Goal: Find contact information: Find contact information

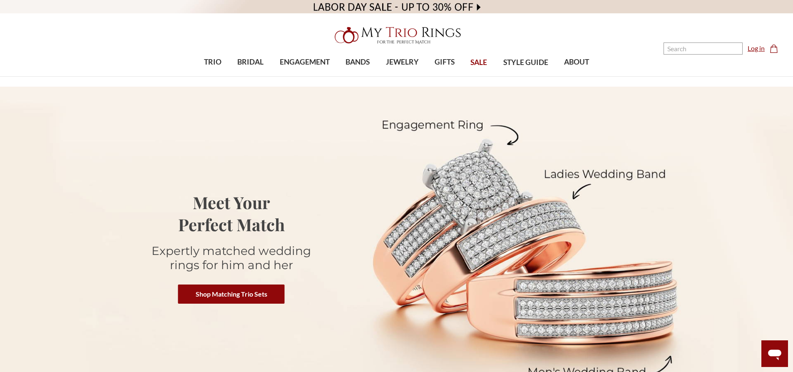
click at [760, 51] on link "Log in" at bounding box center [756, 48] width 17 height 10
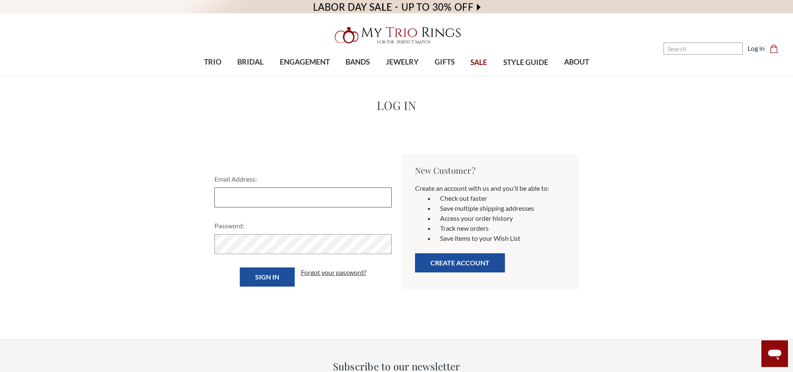
click at [270, 187] on input "Email Address:" at bounding box center [302, 197] width 177 height 20
type input "Tiffanybaskerville020508@yahoo.com"
click at [240, 267] on input "Sign in" at bounding box center [267, 276] width 55 height 19
click at [280, 276] on input "Sign in" at bounding box center [267, 276] width 55 height 19
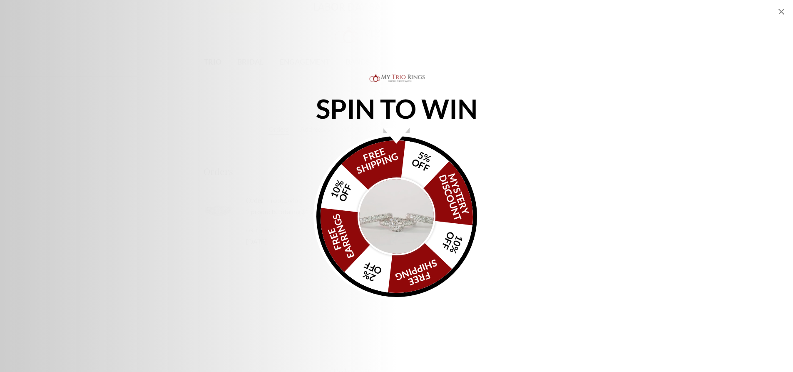
click at [782, 12] on icon "Close popup" at bounding box center [781, 12] width 6 height 6
select select "US"
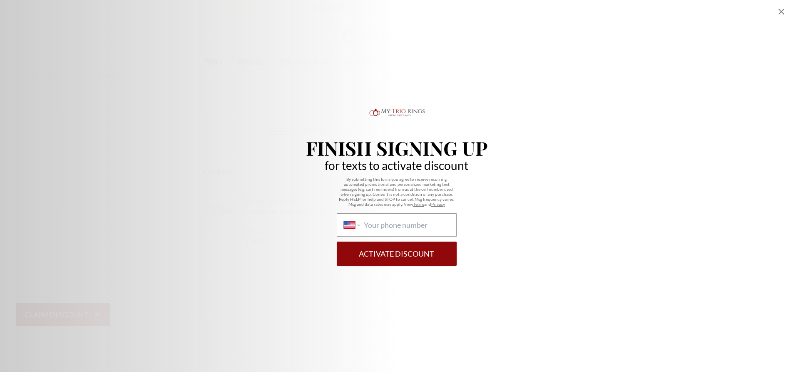
click at [785, 8] on icon "Close popup" at bounding box center [781, 12] width 10 height 10
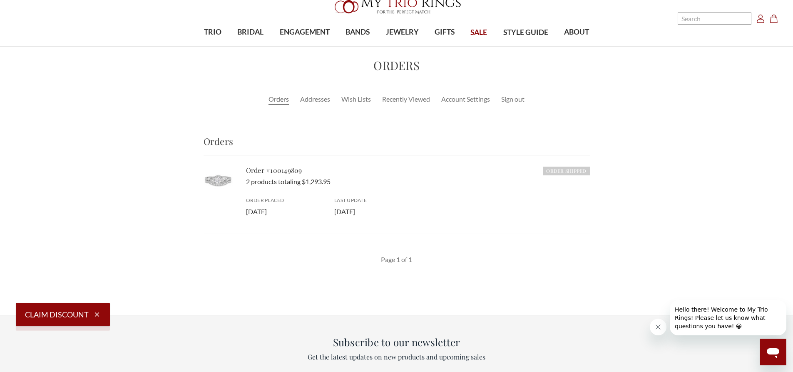
scroll to position [250, 0]
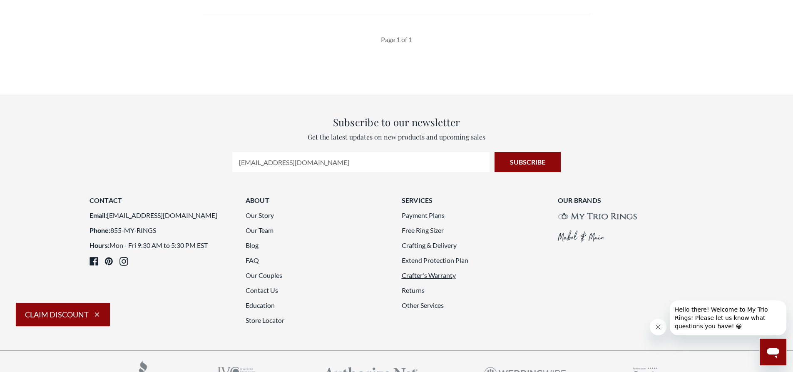
click at [415, 277] on link "Crafter's Warranty" at bounding box center [429, 275] width 54 height 8
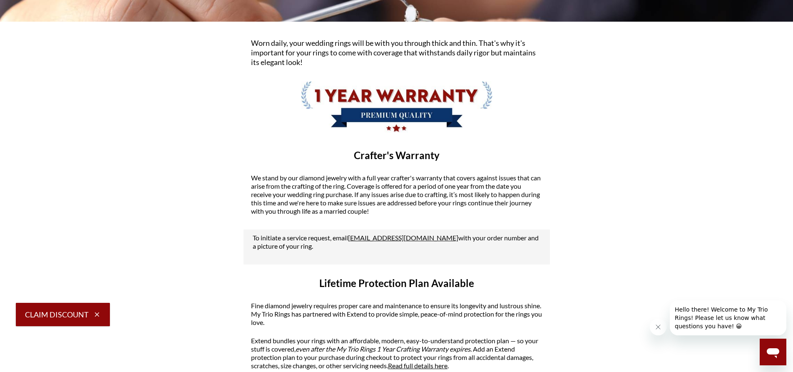
scroll to position [208, 0]
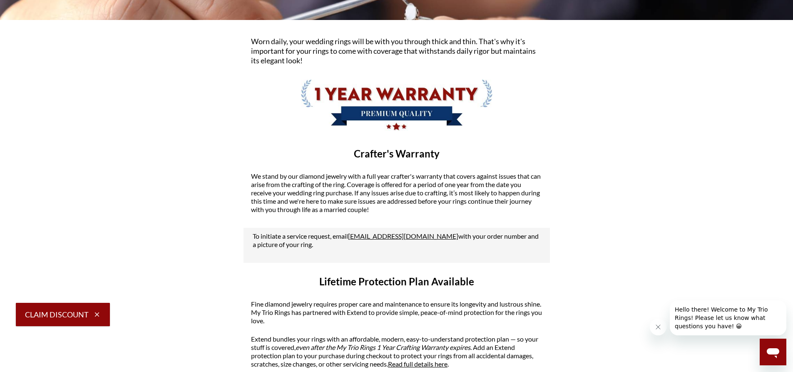
click at [378, 237] on link "warranty@mytriorings.com" at bounding box center [403, 236] width 110 height 8
